Goal: Task Accomplishment & Management: Complete application form

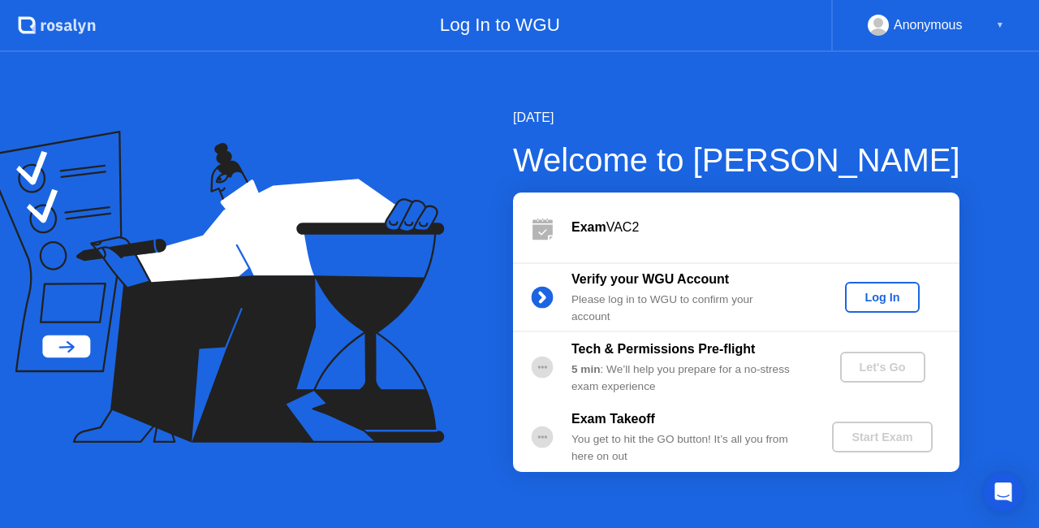
click at [889, 291] on div "Log In" at bounding box center [881, 297] width 61 height 13
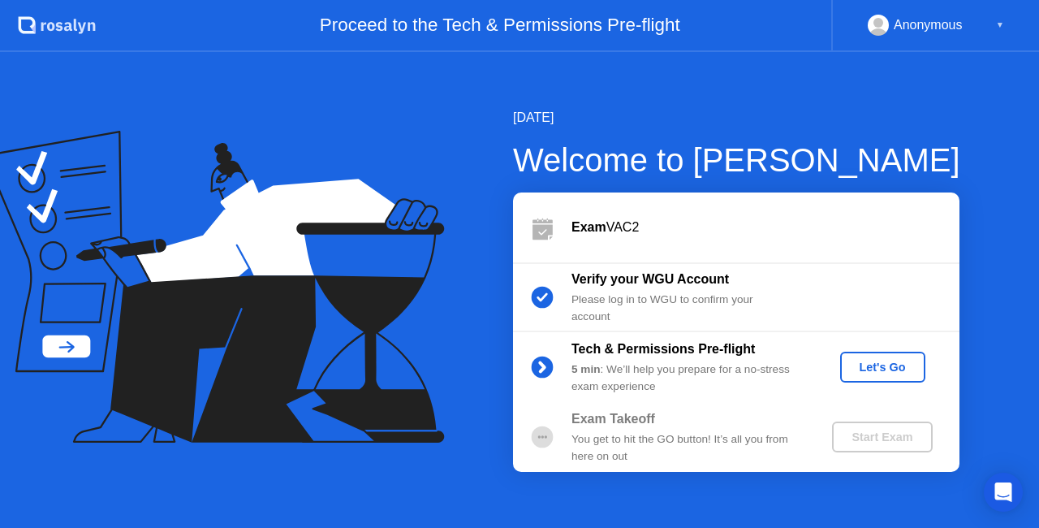
click at [878, 368] on div "Let's Go" at bounding box center [882, 366] width 72 height 13
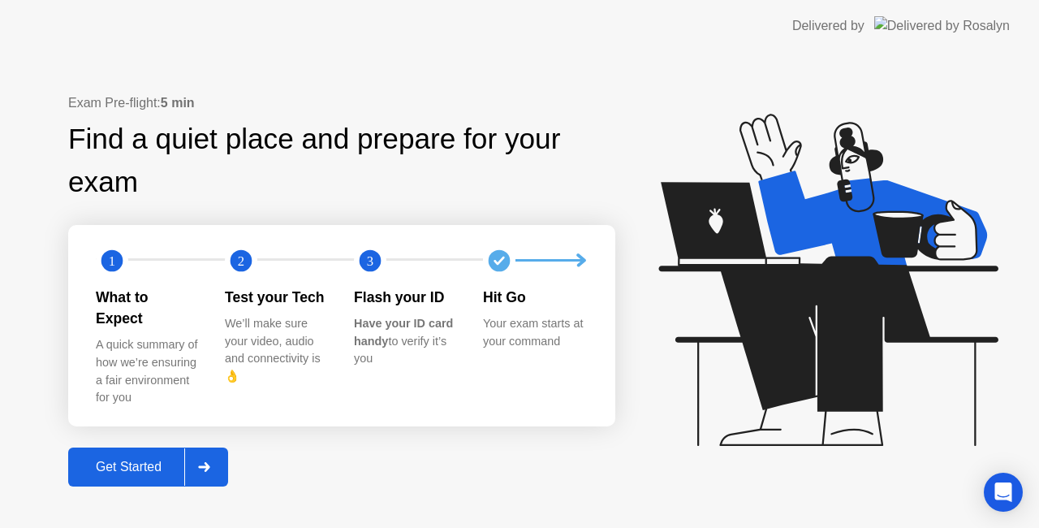
click at [146, 459] on div "Get Started" at bounding box center [128, 466] width 111 height 15
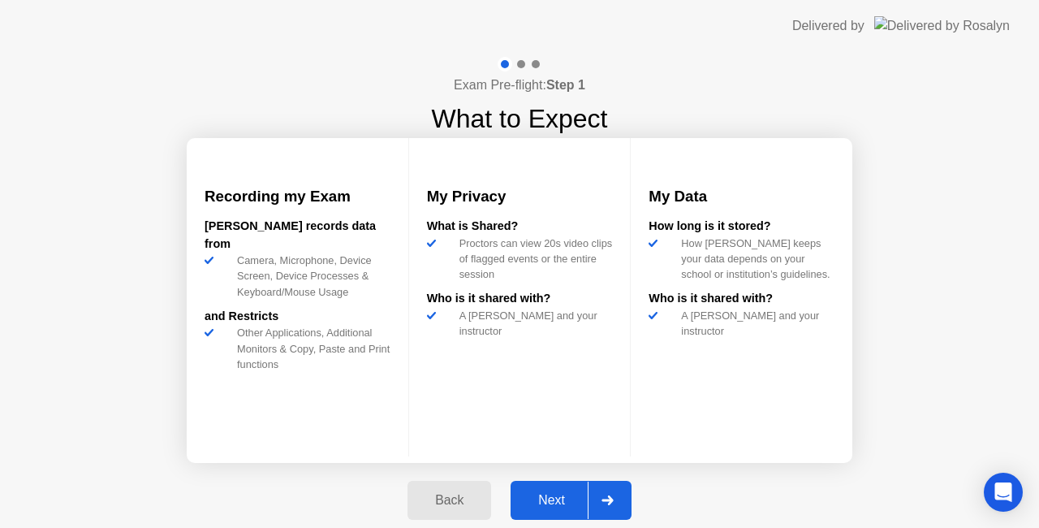
click at [570, 494] on div "Next" at bounding box center [551, 500] width 72 height 15
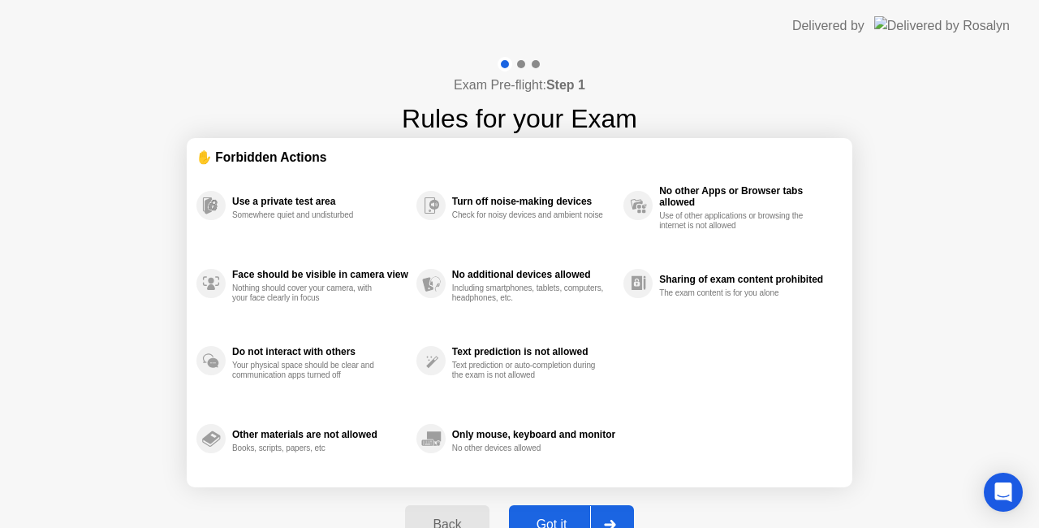
click at [562, 509] on button "Got it" at bounding box center [571, 524] width 125 height 39
select select "**********"
select select "*******"
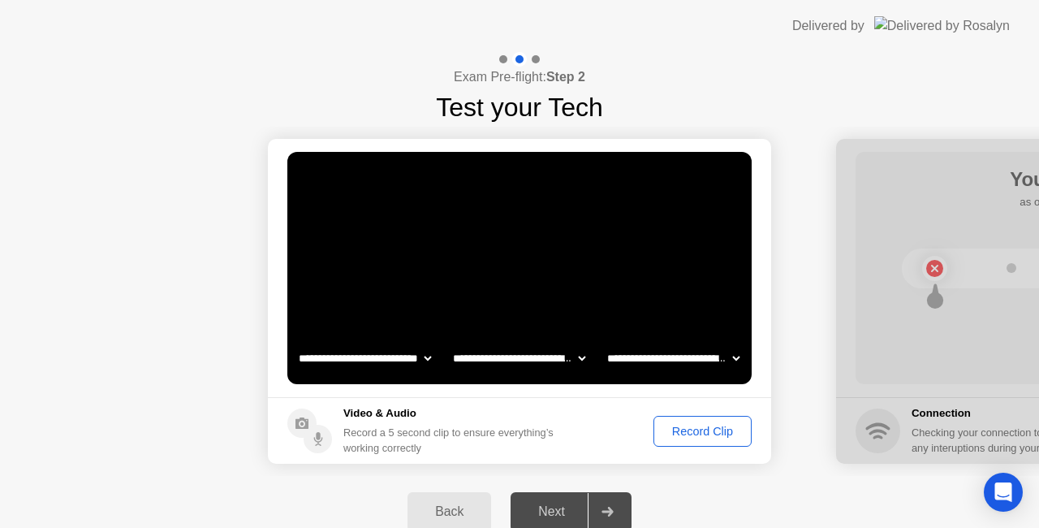
click at [687, 429] on div "Record Clip" at bounding box center [702, 430] width 87 height 13
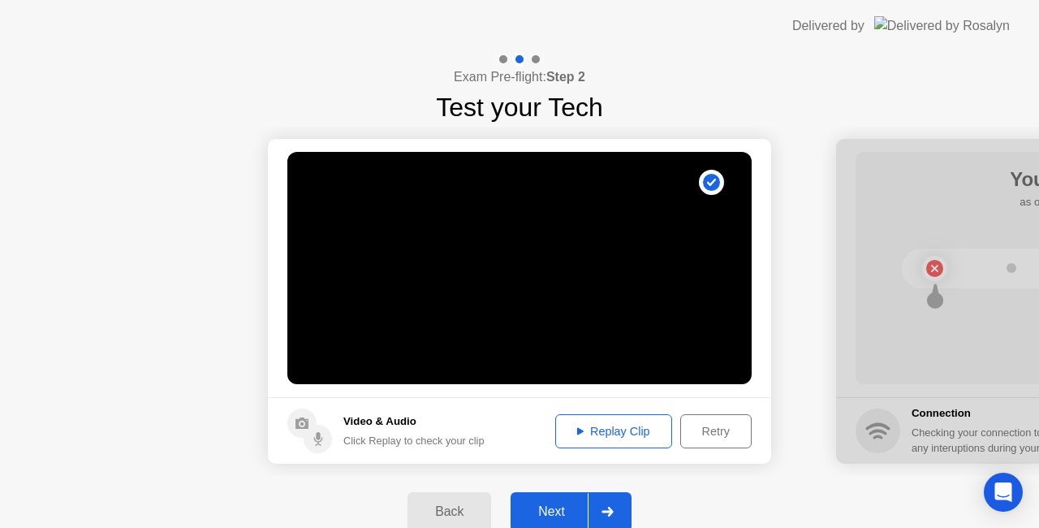
click at [632, 441] on button "Replay Clip" at bounding box center [613, 431] width 117 height 34
click at [552, 508] on div "Next" at bounding box center [551, 511] width 72 height 15
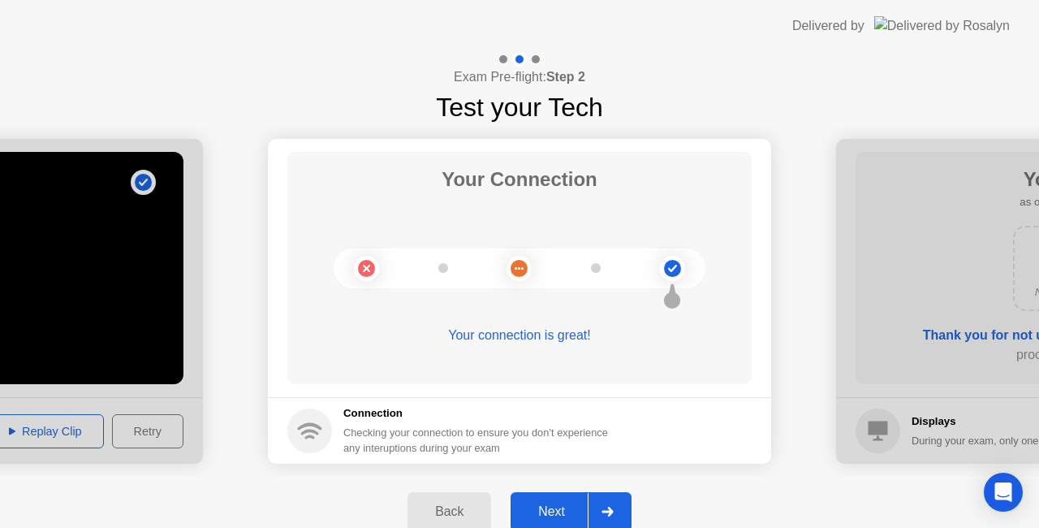
click at [567, 518] on div "Next" at bounding box center [551, 511] width 72 height 15
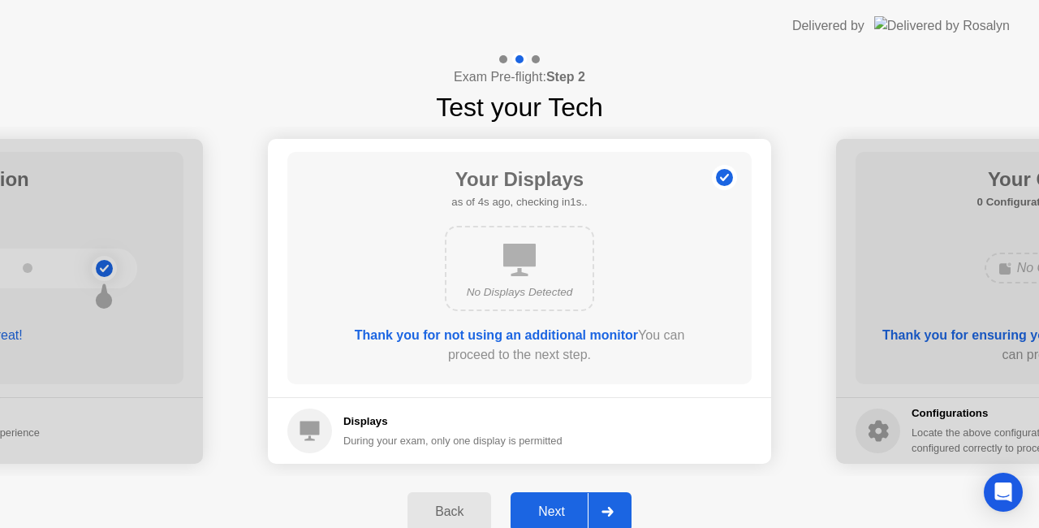
click at [575, 511] on div "Next" at bounding box center [551, 511] width 72 height 15
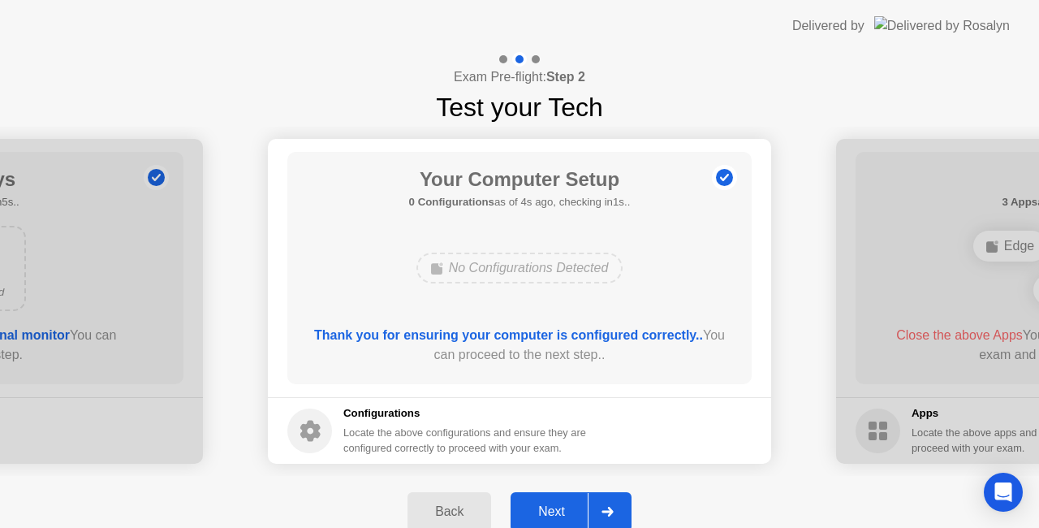
click at [575, 506] on div "Next" at bounding box center [551, 511] width 72 height 15
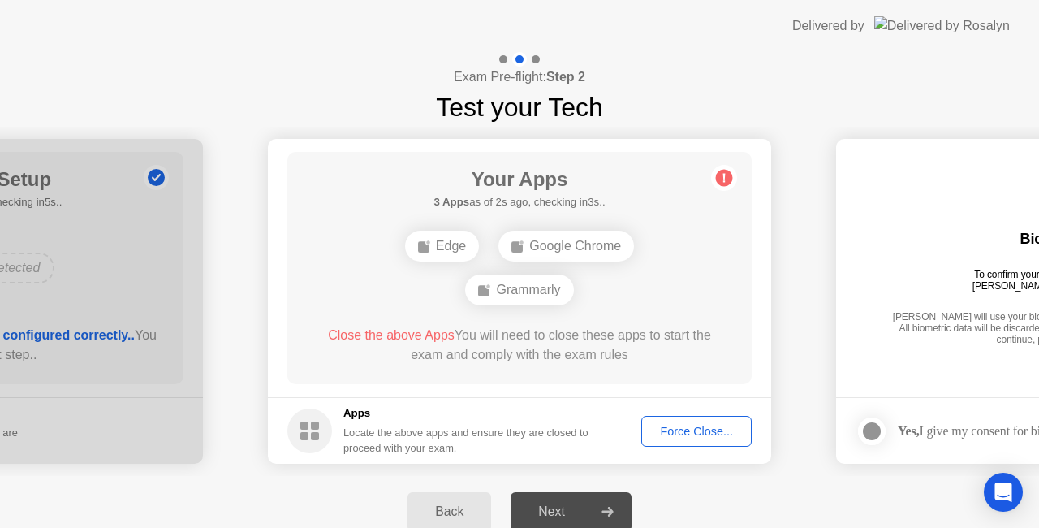
click at [700, 430] on div "Force Close..." at bounding box center [696, 430] width 99 height 13
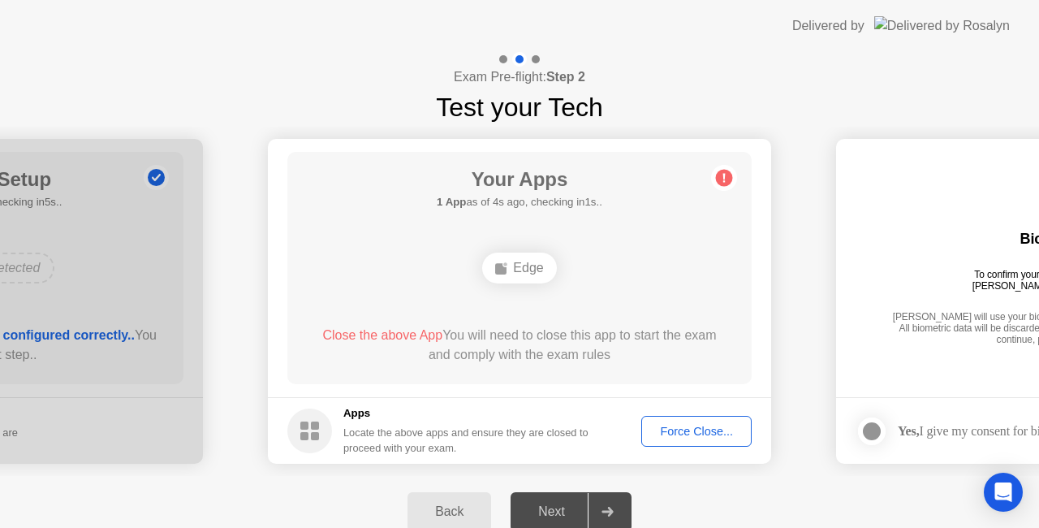
click at [704, 428] on div "Force Close..." at bounding box center [696, 430] width 99 height 13
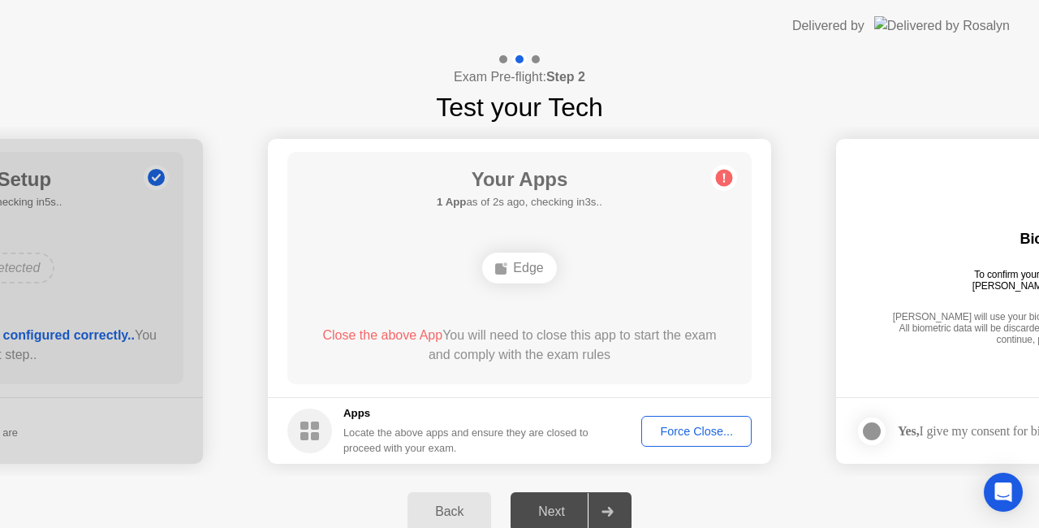
click at [685, 426] on div "Force Close..." at bounding box center [696, 430] width 99 height 13
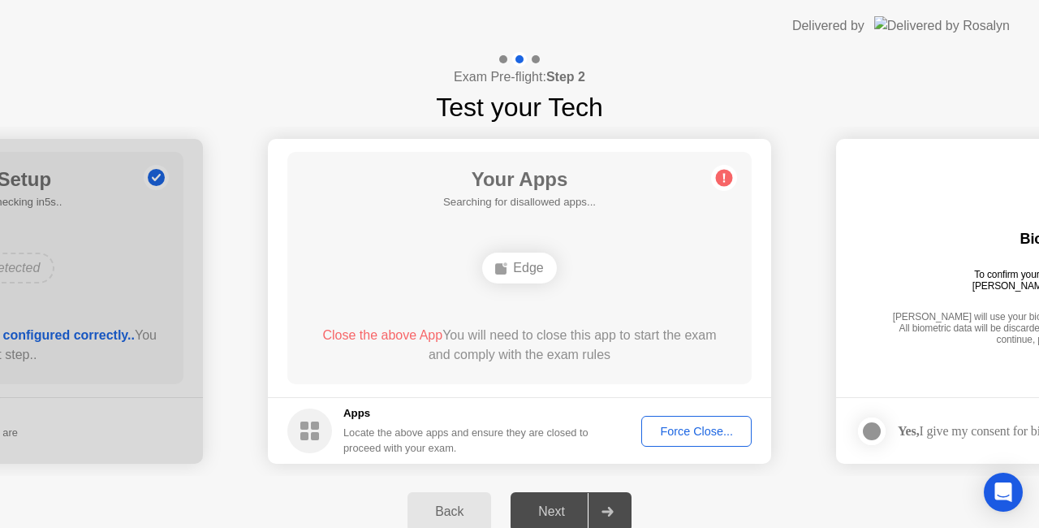
click at [689, 437] on div "Force Close..." at bounding box center [696, 430] width 99 height 13
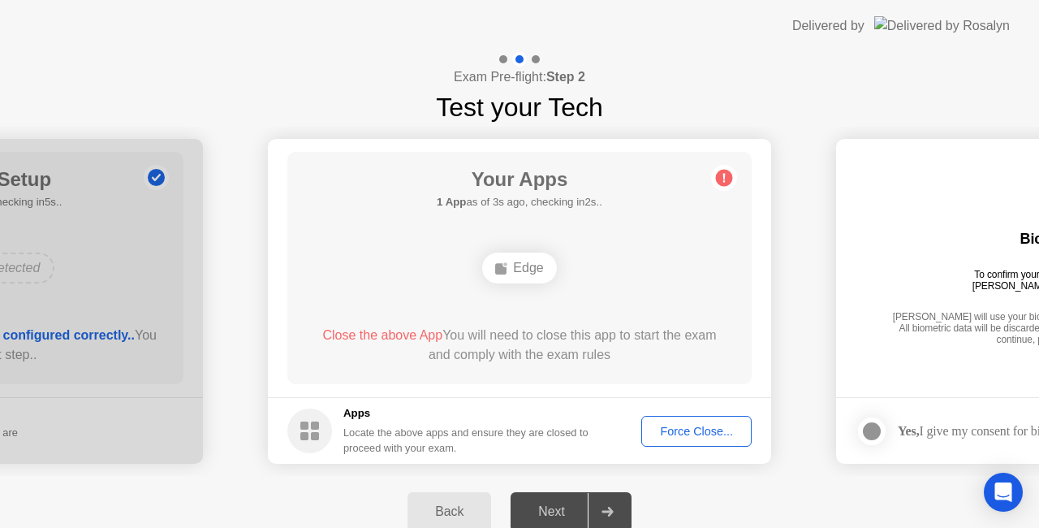
click at [718, 494] on div "Back Next" at bounding box center [519, 511] width 1039 height 71
click at [691, 428] on div "Force Close..." at bounding box center [696, 430] width 99 height 13
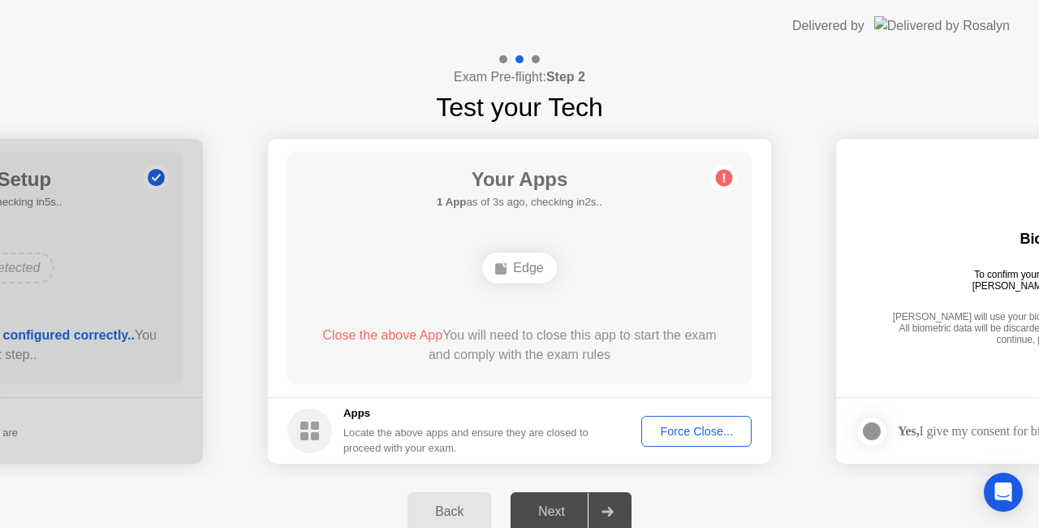
click at [540, 506] on div "Next" at bounding box center [551, 511] width 72 height 15
click at [622, 507] on div at bounding box center [607, 511] width 39 height 37
click at [449, 498] on button "Back" at bounding box center [449, 511] width 84 height 39
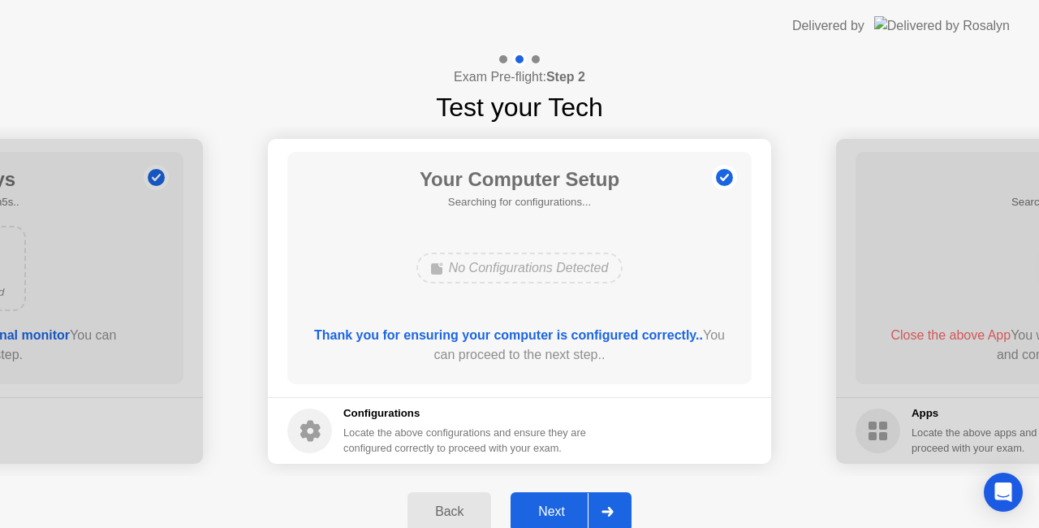
click at [574, 506] on div "Next" at bounding box center [551, 511] width 72 height 15
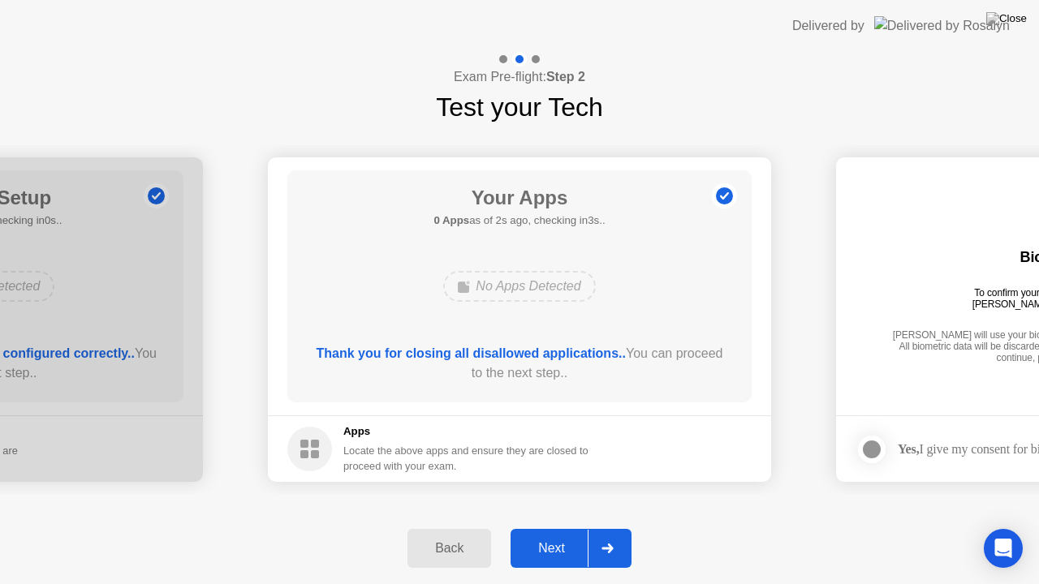
click at [567, 527] on button "Next" at bounding box center [570, 548] width 121 height 39
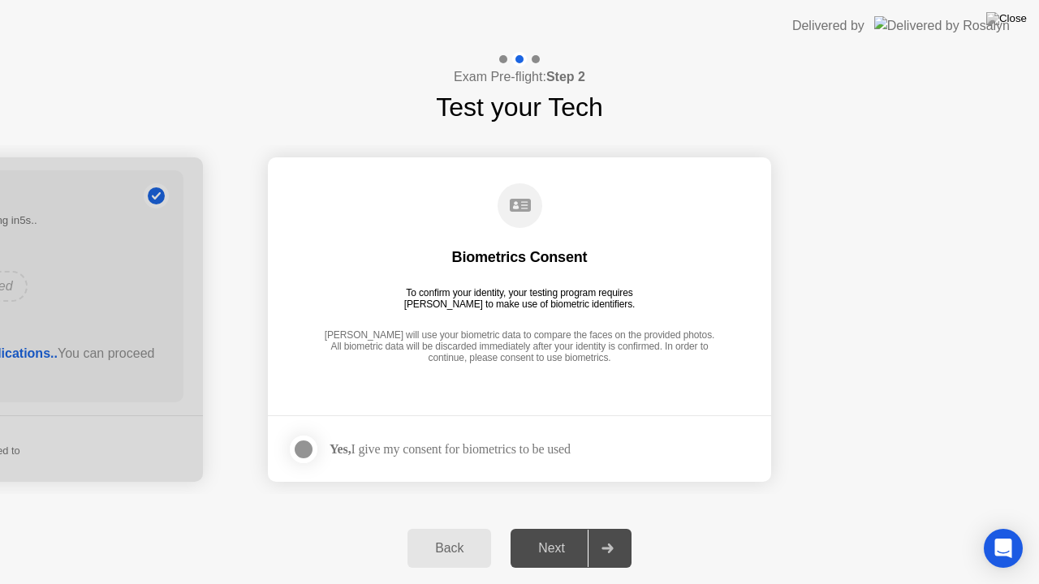
click at [307, 451] on div at bounding box center [303, 449] width 19 height 19
click at [558, 527] on div "Next" at bounding box center [551, 548] width 72 height 15
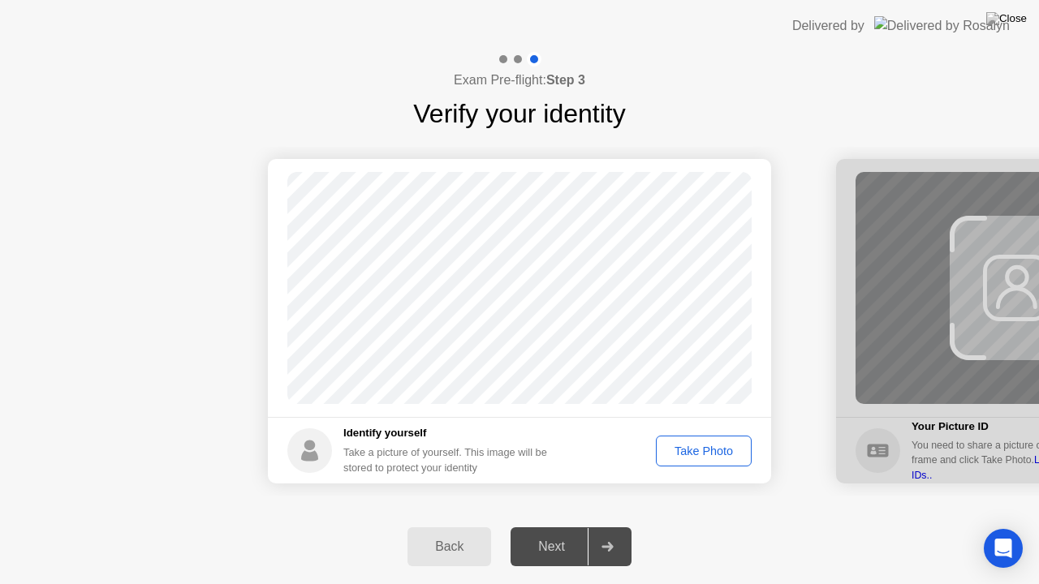
click at [689, 460] on button "Take Photo" at bounding box center [704, 451] width 96 height 31
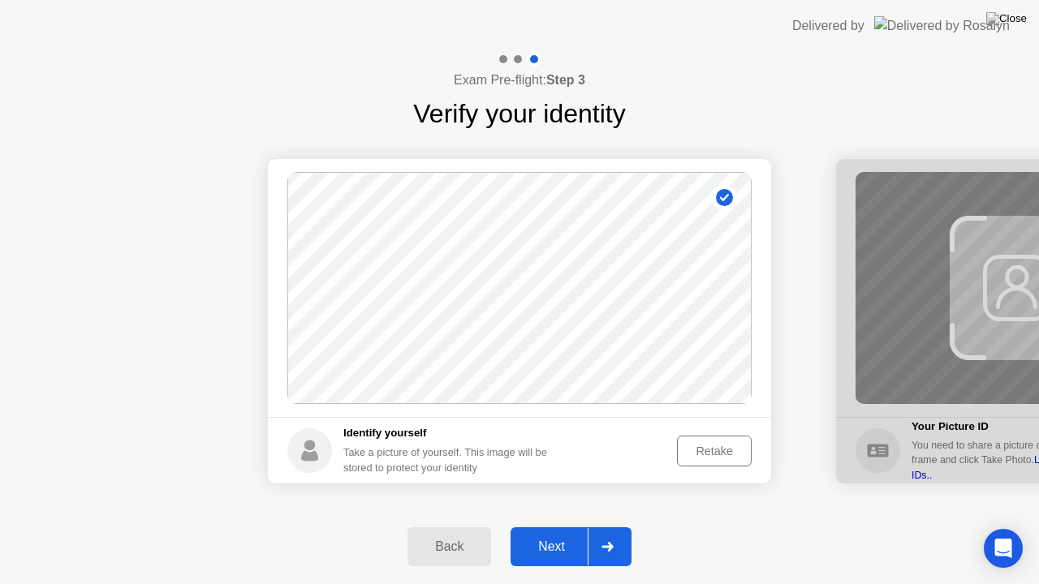
click at [695, 446] on div "Retake" at bounding box center [714, 451] width 63 height 13
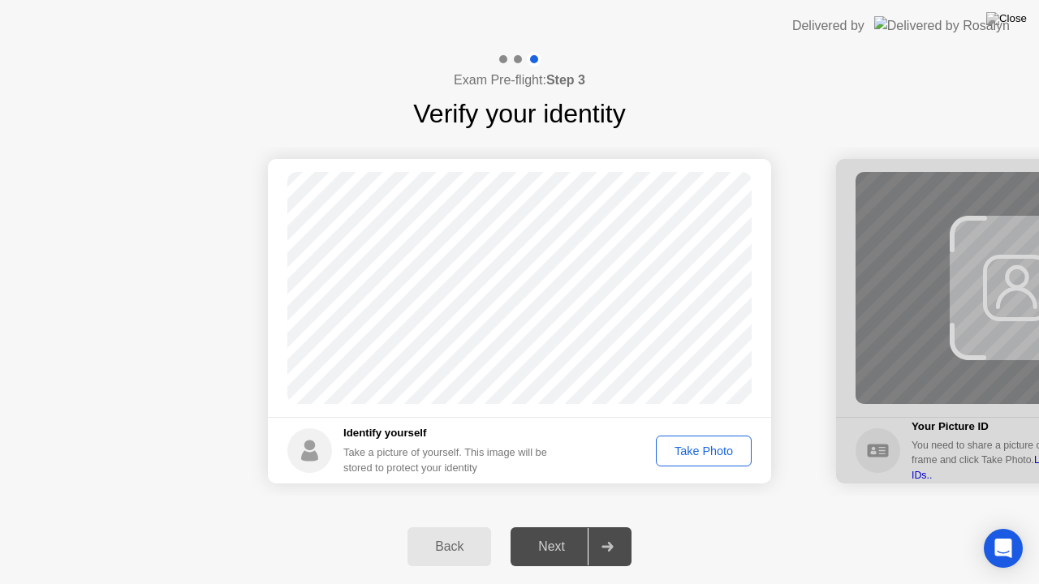
click at [690, 455] on div "Take Photo" at bounding box center [703, 451] width 84 height 13
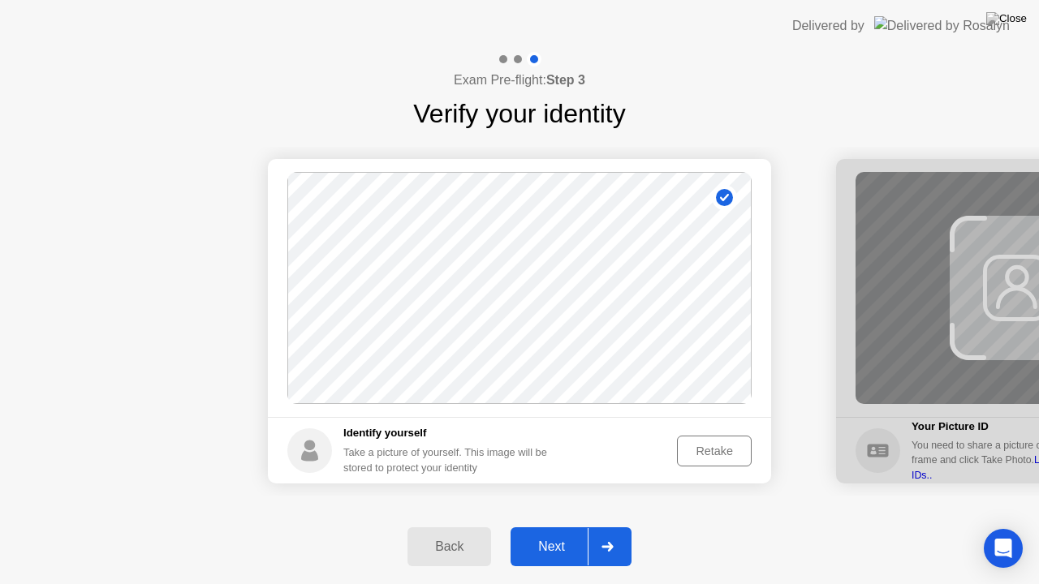
click at [554, 527] on div "Next" at bounding box center [551, 547] width 72 height 15
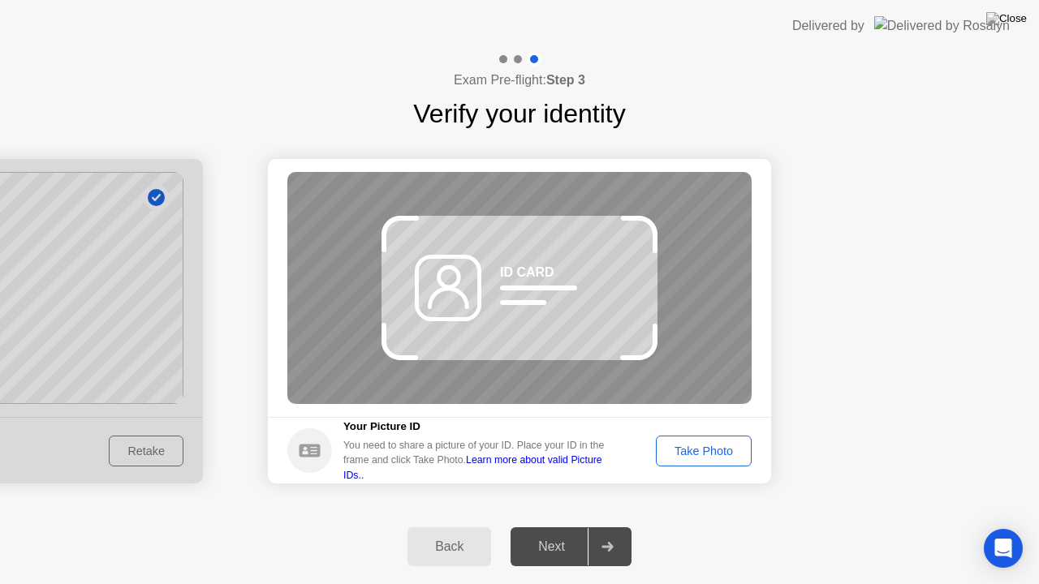
click at [693, 456] on div "Take Photo" at bounding box center [703, 451] width 84 height 13
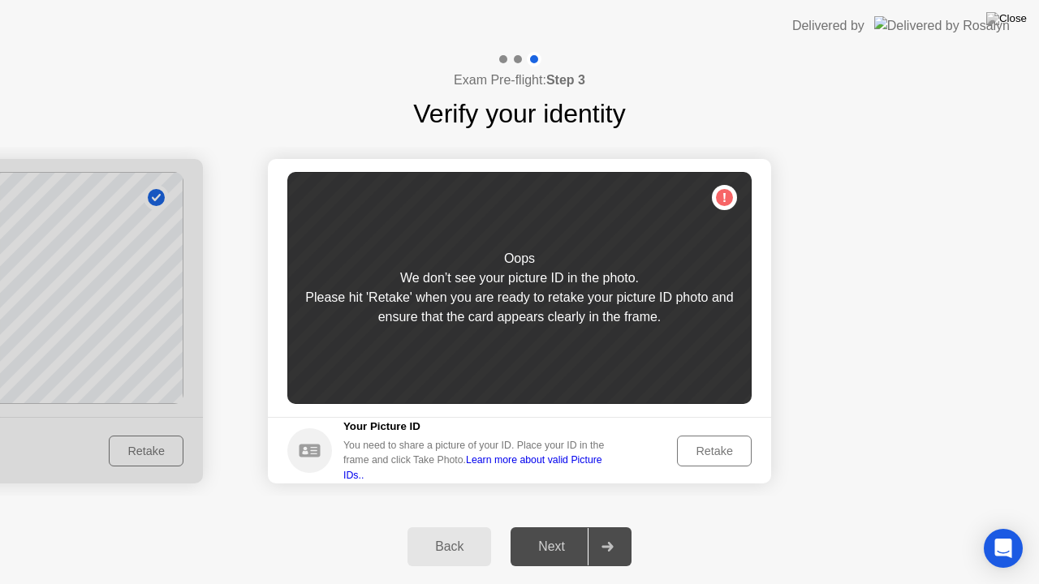
click at [720, 456] on div "Retake" at bounding box center [714, 451] width 63 height 13
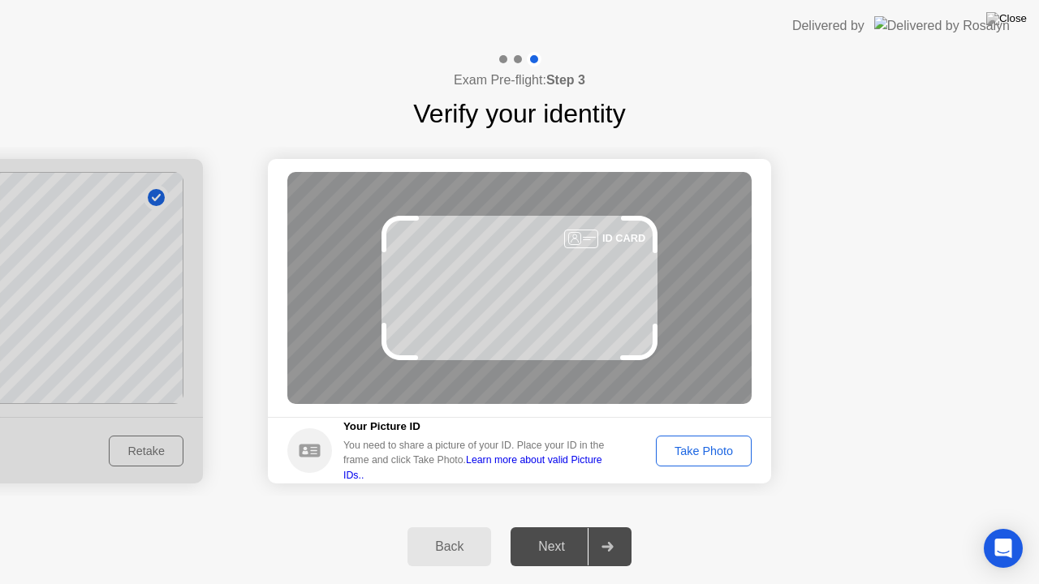
click at [720, 455] on div "Take Photo" at bounding box center [703, 451] width 84 height 13
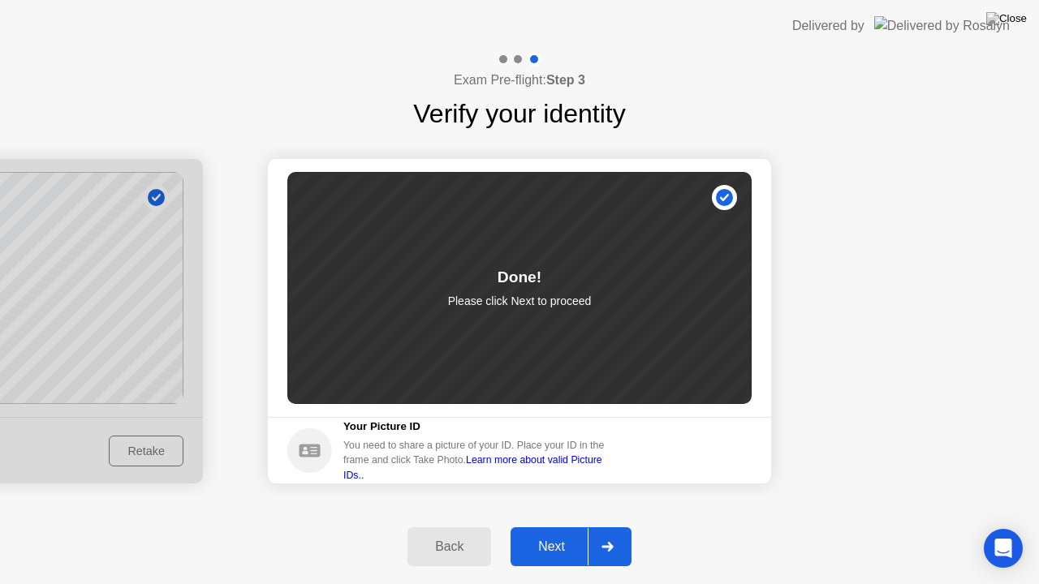
click at [570, 527] on div "Next" at bounding box center [551, 547] width 72 height 15
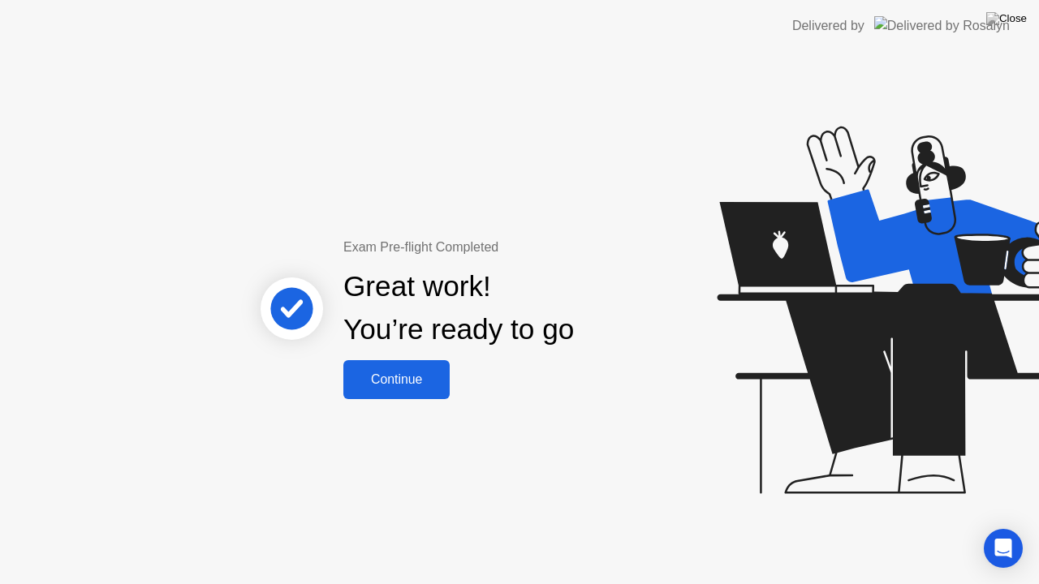
click at [398, 386] on div "Continue" at bounding box center [396, 380] width 97 height 15
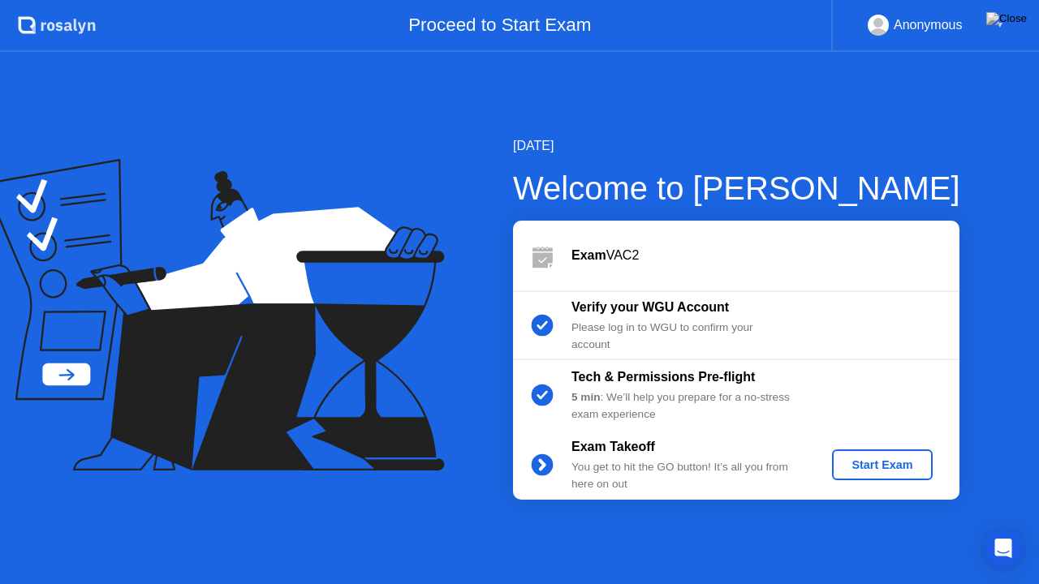
click at [847, 459] on div "Start Exam" at bounding box center [881, 465] width 87 height 13
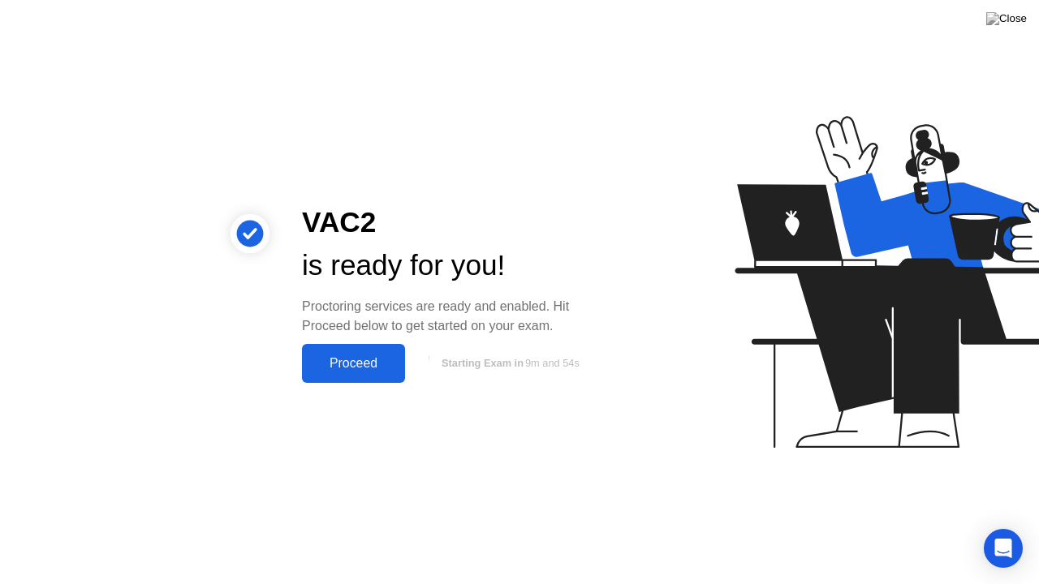
click at [382, 378] on button "Proceed" at bounding box center [353, 363] width 103 height 39
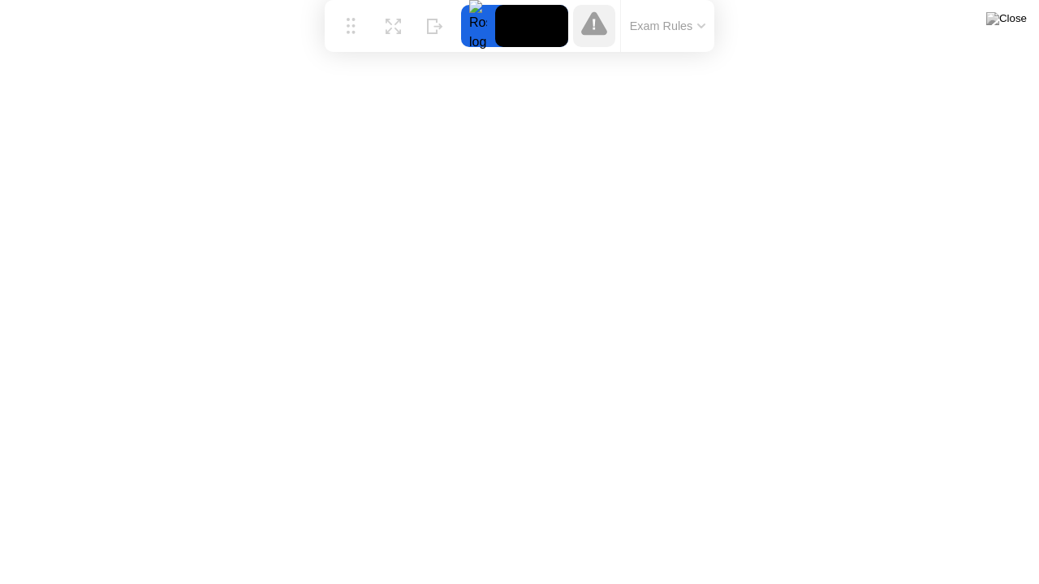
click at [701, 33] on button "Exam Rules" at bounding box center [668, 26] width 86 height 15
